Goal: Task Accomplishment & Management: Complete application form

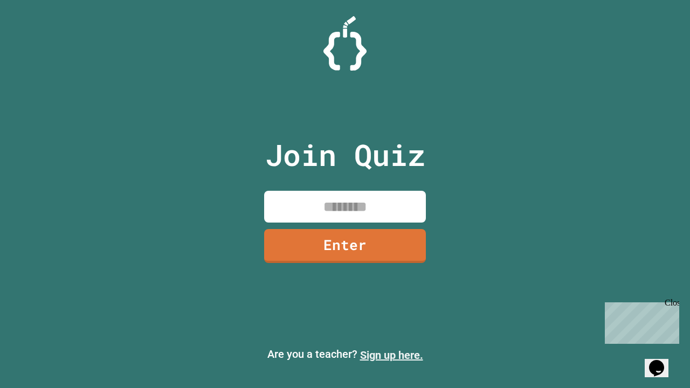
click at [391, 355] on link "Sign up here." at bounding box center [391, 355] width 63 height 13
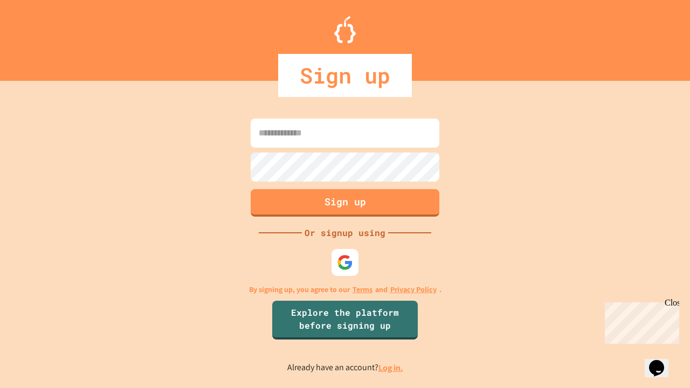
click at [391, 368] on link "Log in." at bounding box center [390, 367] width 25 height 11
